Goal: Navigation & Orientation: Find specific page/section

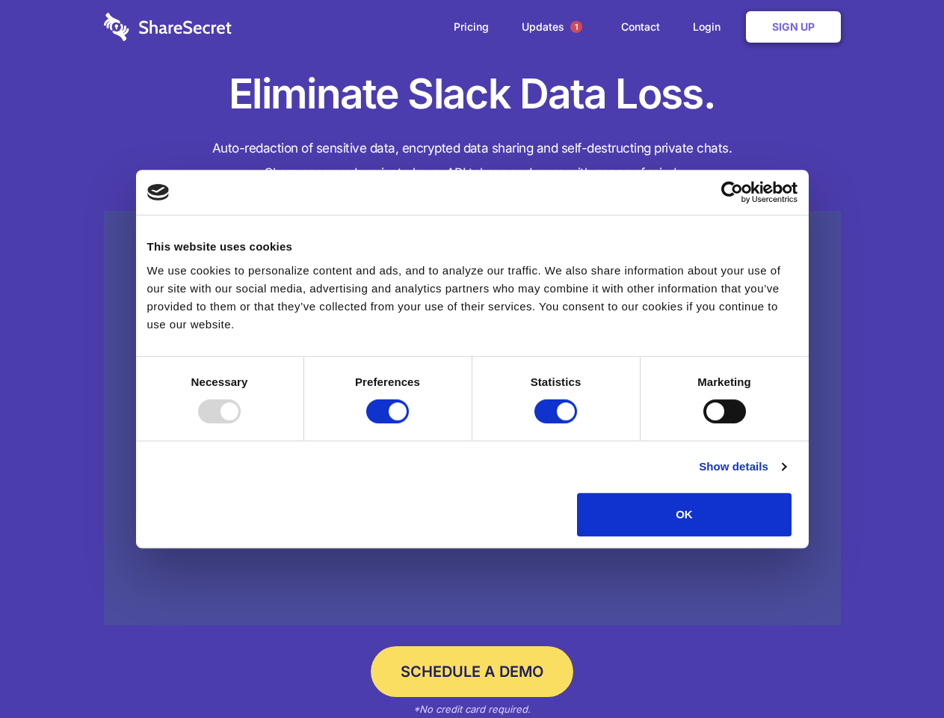
click at [241, 423] on div at bounding box center [219, 411] width 43 height 24
click at [409, 423] on input "Preferences" at bounding box center [387, 411] width 43 height 24
checkbox input "false"
click at [558, 423] on input "Statistics" at bounding box center [556, 411] width 43 height 24
checkbox input "false"
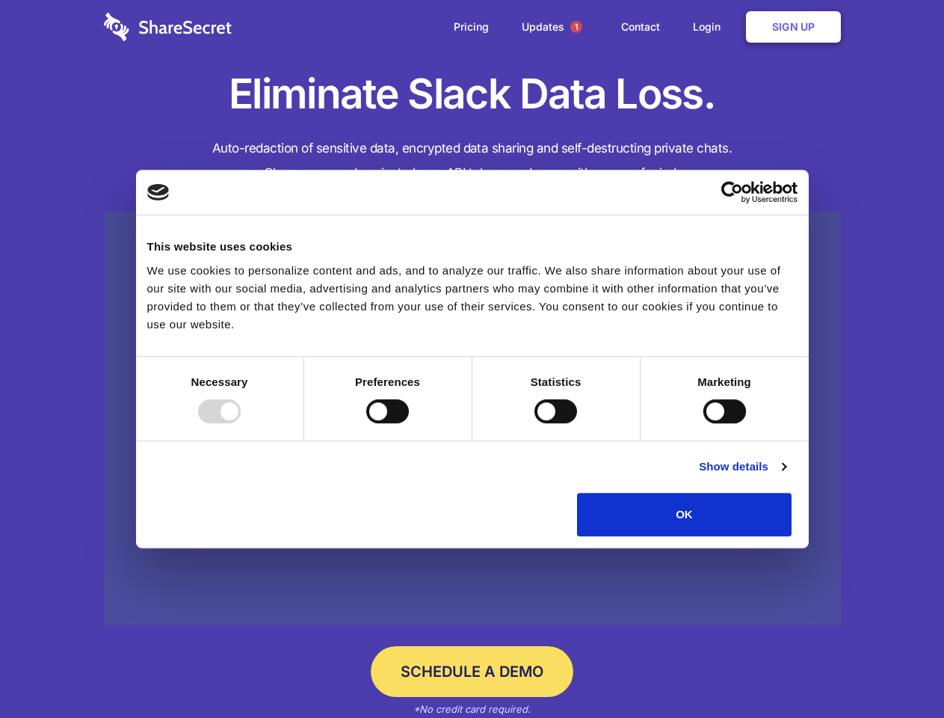
click at [704, 423] on input "Marketing" at bounding box center [725, 411] width 43 height 24
checkbox input "true"
click at [786, 475] on link "Show details" at bounding box center [742, 467] width 87 height 18
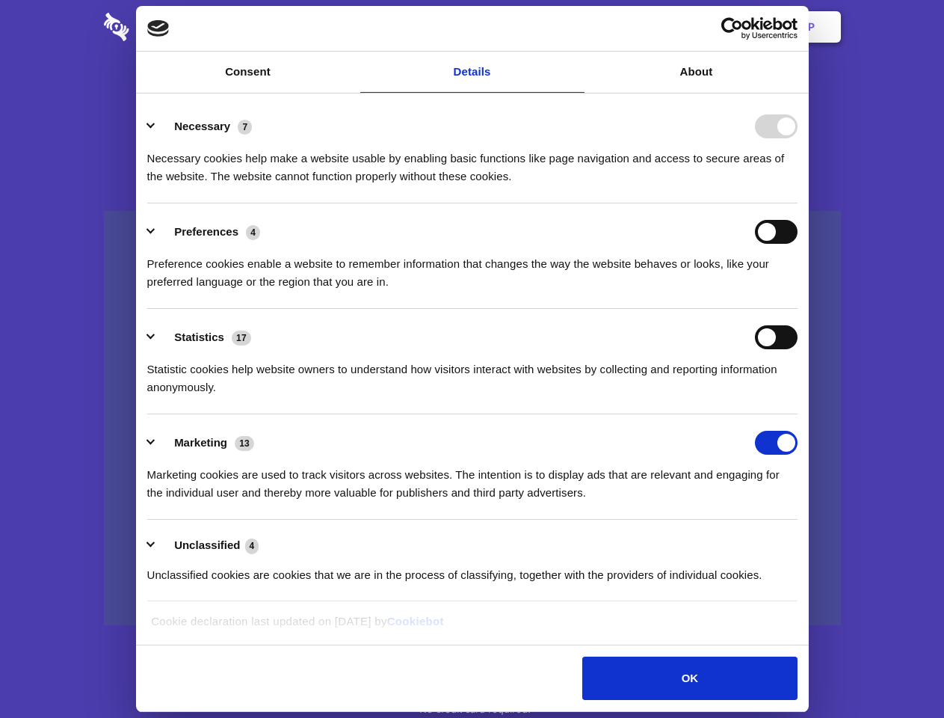
click at [804, 541] on ul "Necessary 7 Necessary cookies help make a website usable by enabling basic func…" at bounding box center [472, 350] width 665 height 504
click at [576, 27] on span "1" at bounding box center [576, 27] width 12 height 12
